Goal: Task Accomplishment & Management: Manage account settings

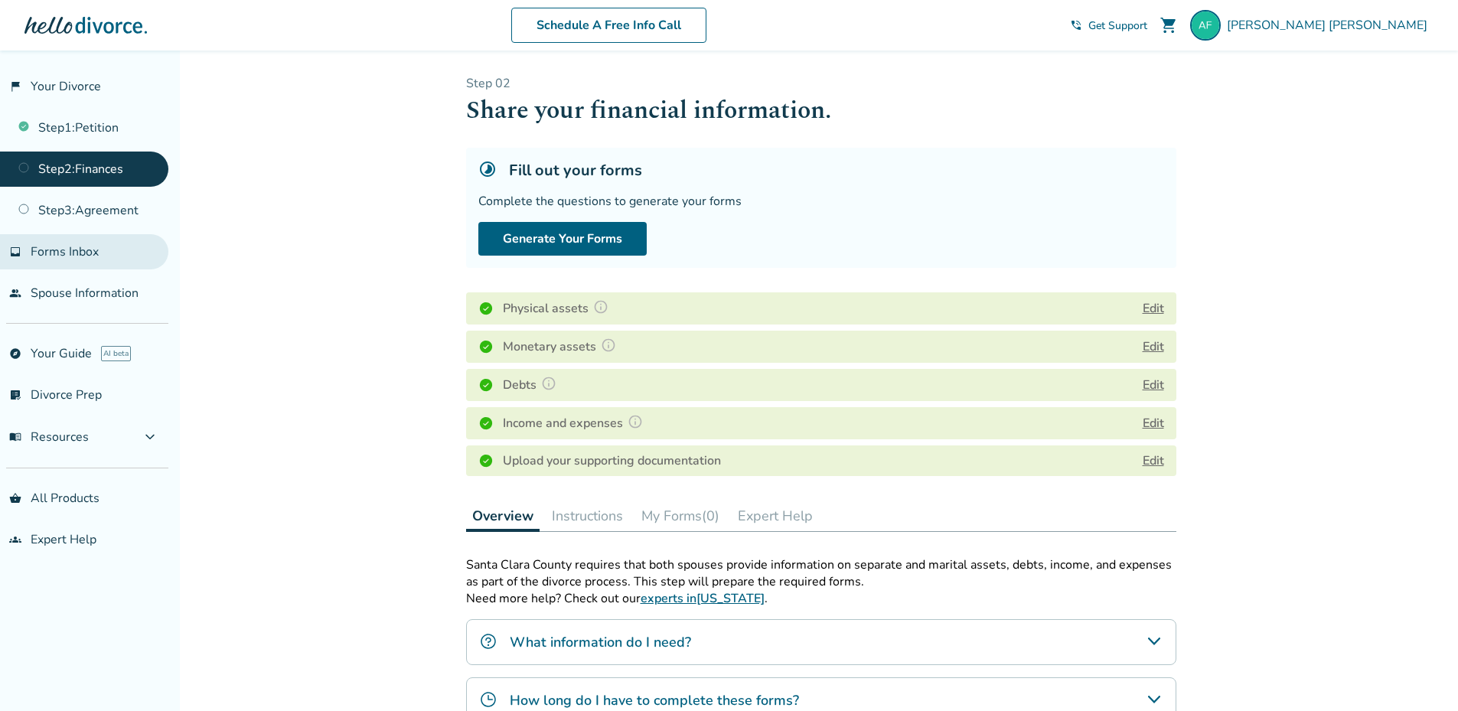
click at [76, 253] on span "Forms Inbox" at bounding box center [65, 251] width 68 height 17
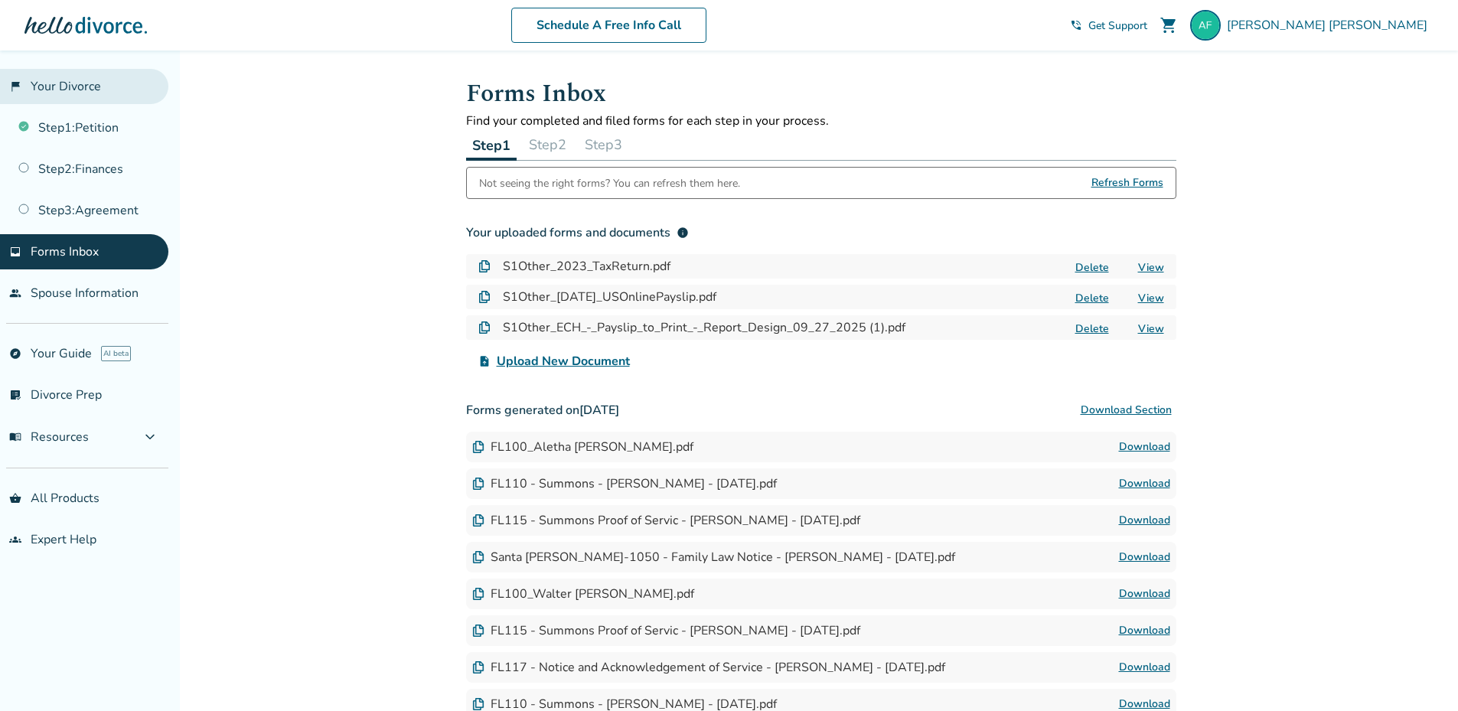
click at [59, 82] on link "flag_2 Your Divorce" at bounding box center [84, 86] width 168 height 35
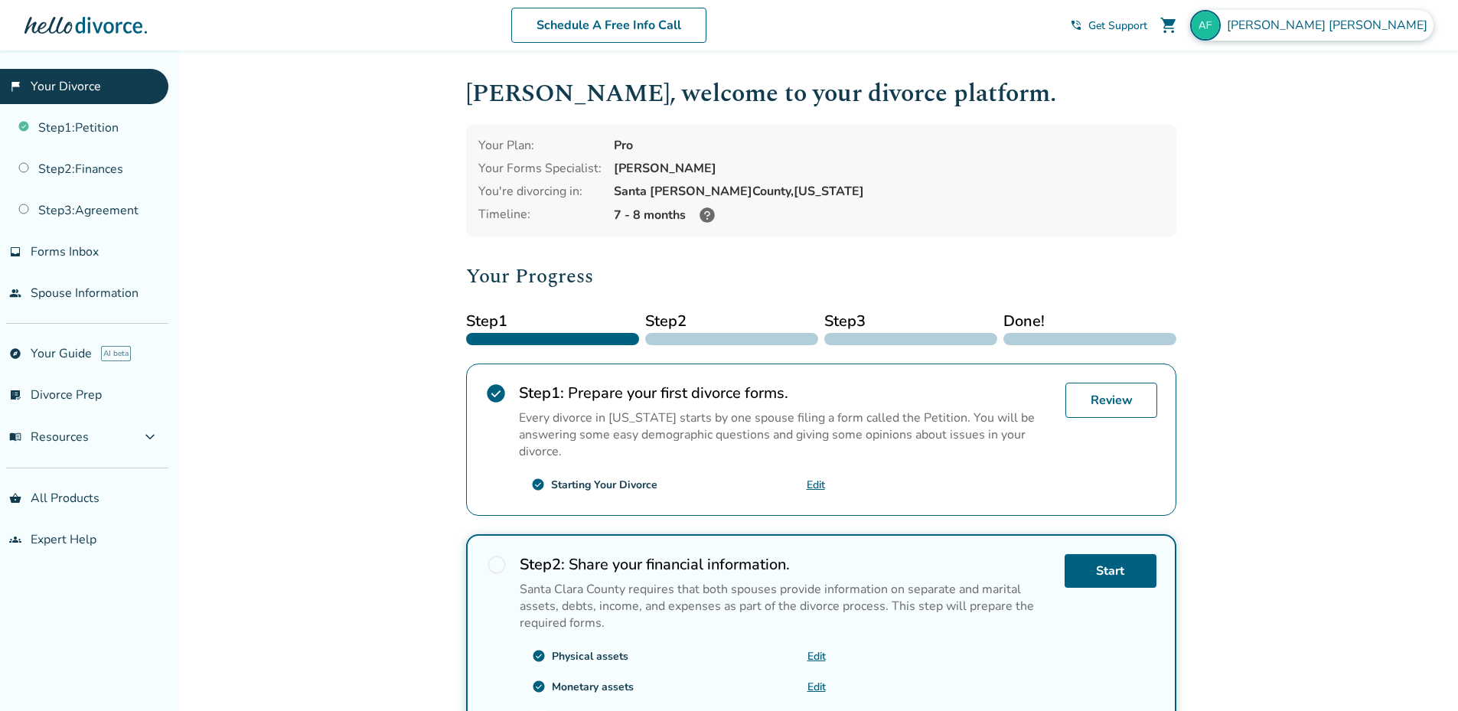
click at [1357, 36] on div "[PERSON_NAME]" at bounding box center [1311, 25] width 243 height 31
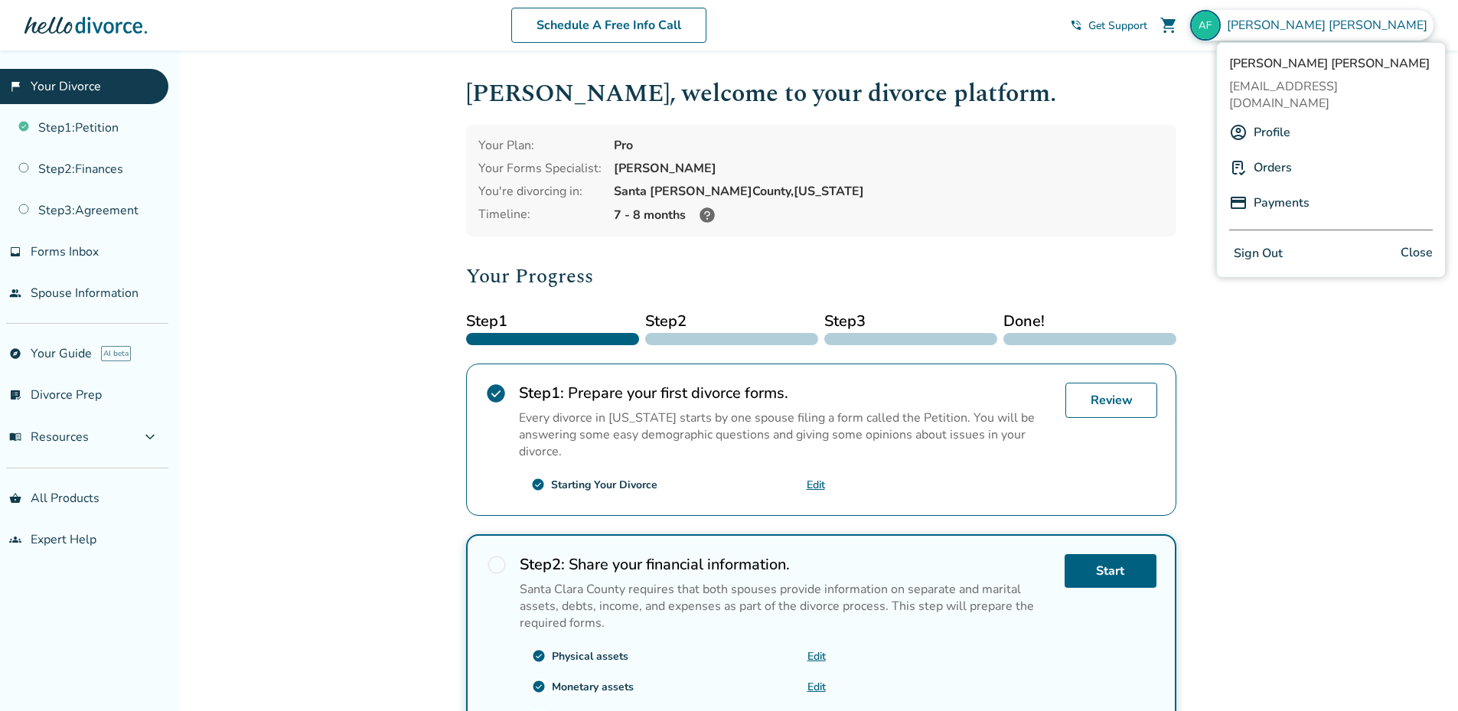
click at [1246, 243] on button "Sign Out" at bounding box center [1258, 254] width 58 height 22
